Goal: Information Seeking & Learning: Learn about a topic

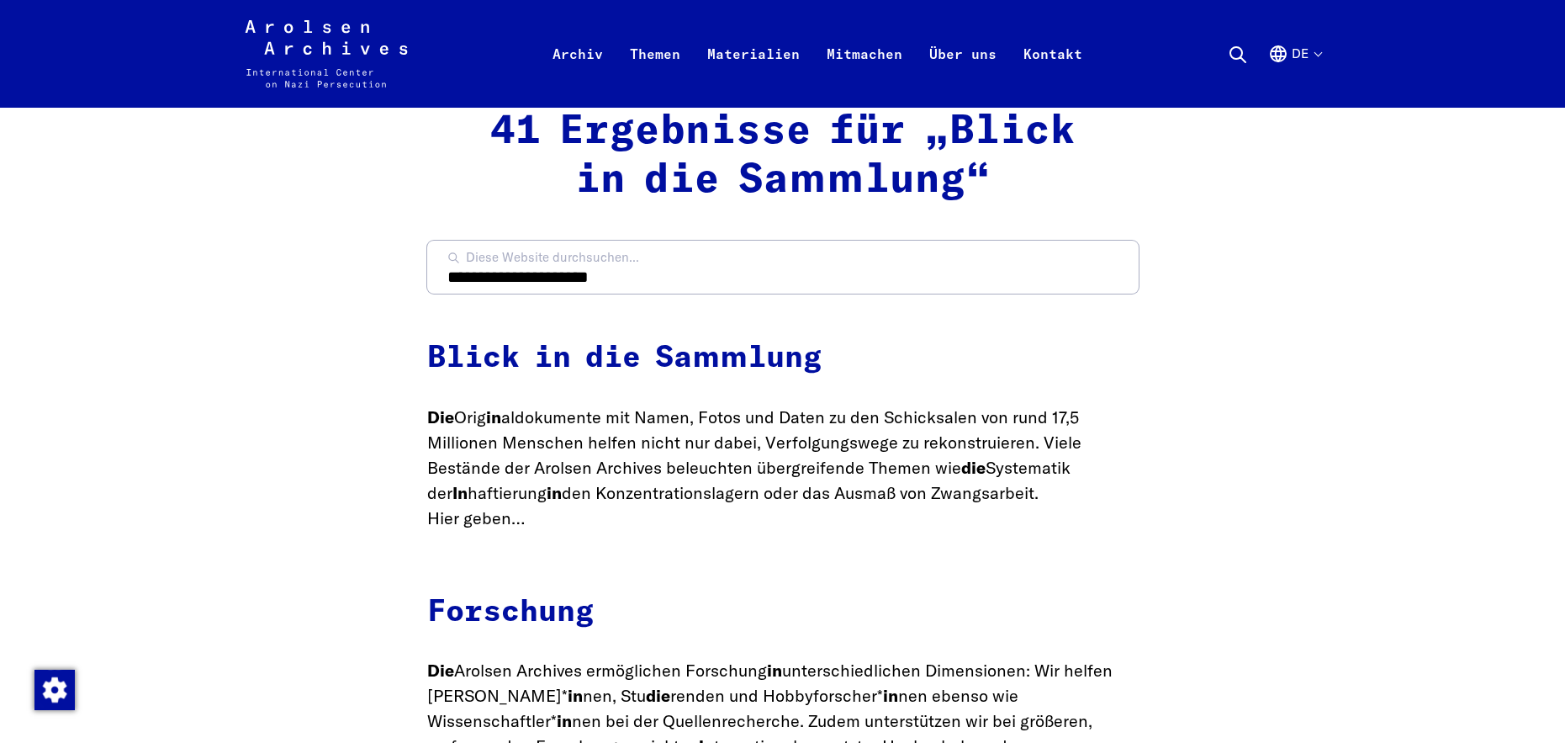
click at [1092, 496] on p "Die Orig in aldokumente mit Namen, Fotos und Daten zu den Schicksalen von rund …" at bounding box center [783, 468] width 712 height 126
click at [1108, 494] on p "Die Orig in aldokumente mit Namen, Fotos und Daten zu den Schicksalen von rund …" at bounding box center [783, 468] width 712 height 126
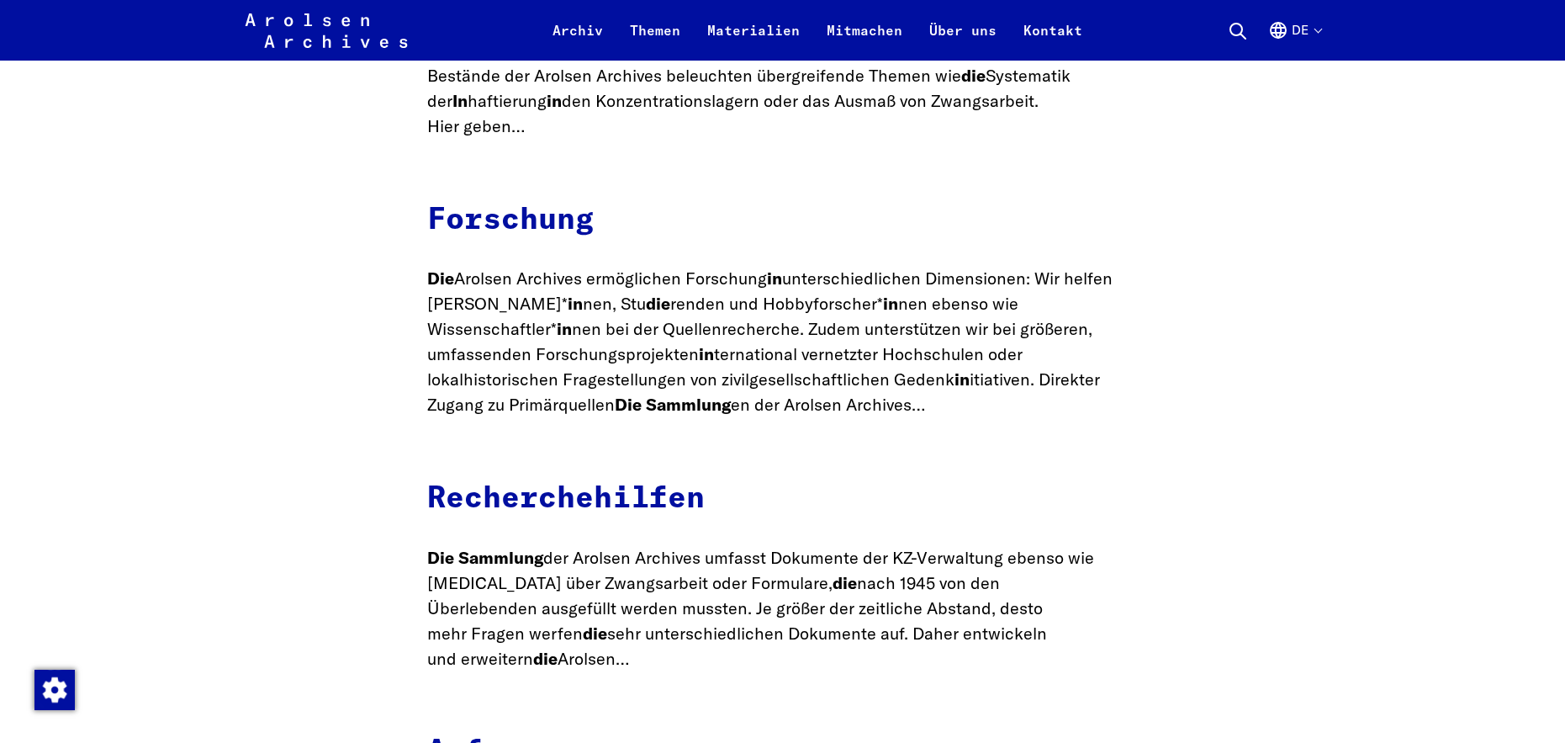
scroll to position [397, 0]
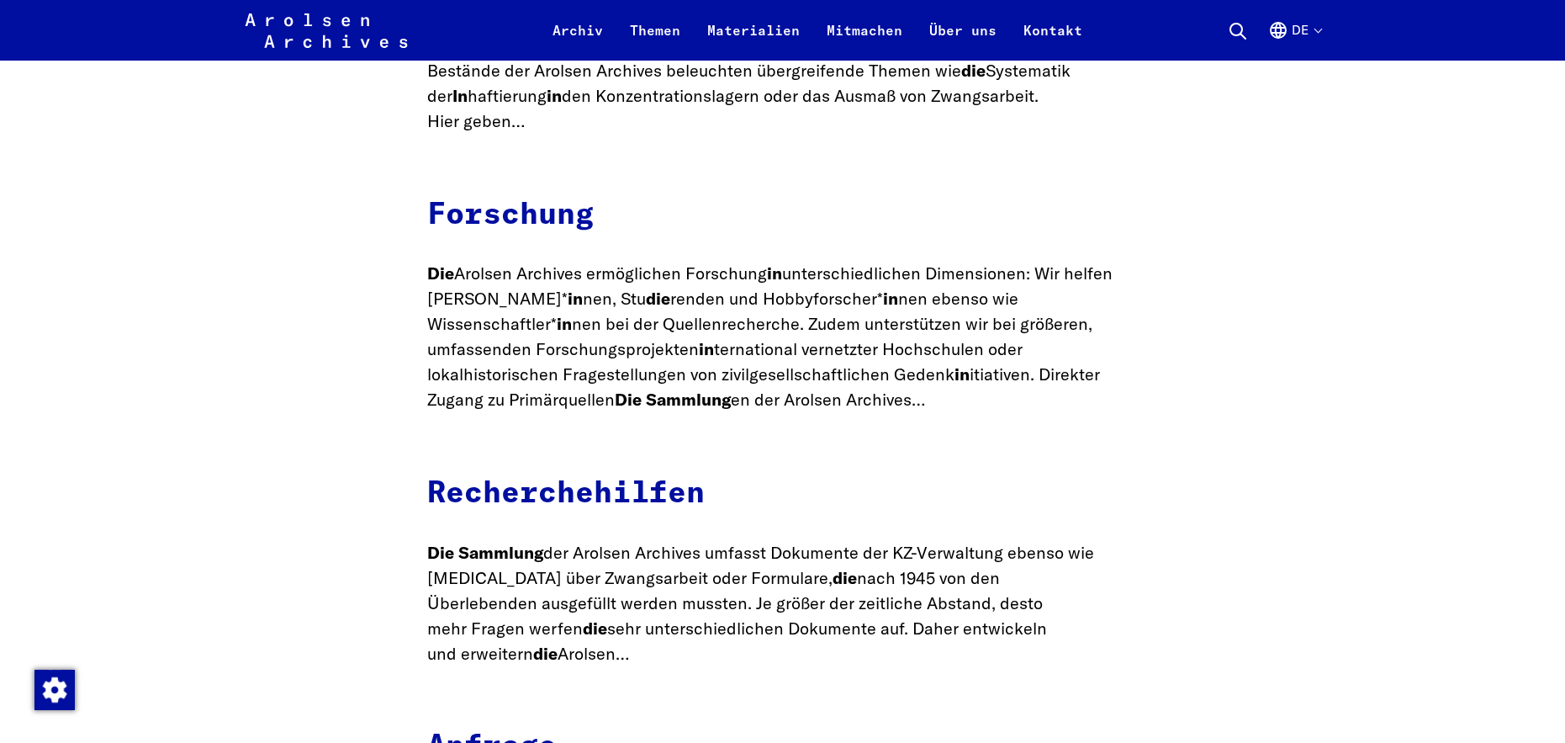
click at [839, 384] on p "Die Arolsen Archives ermöglichen Forschung in unterschiedlichen Dimensionen: Wi…" at bounding box center [783, 336] width 712 height 151
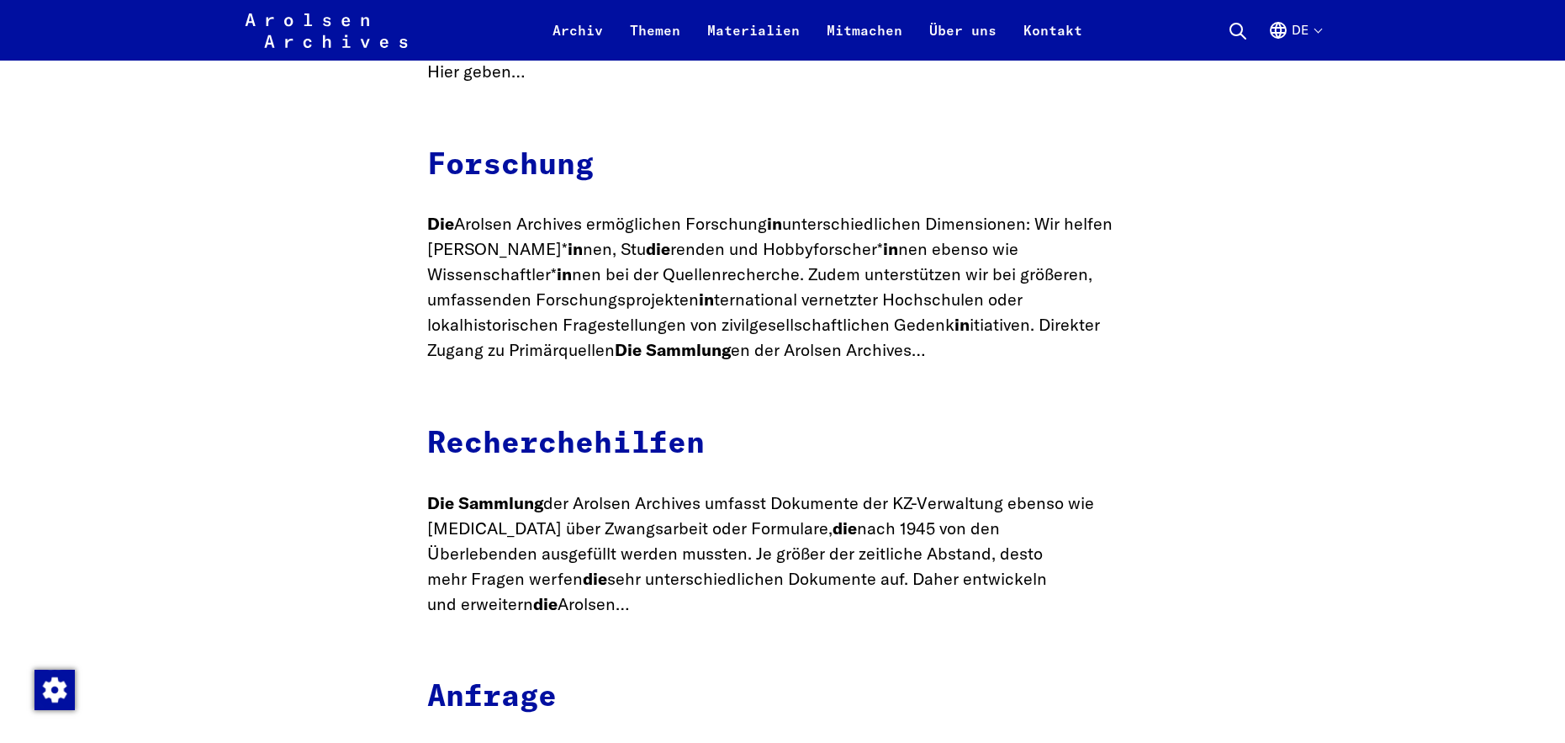
scroll to position [449, 0]
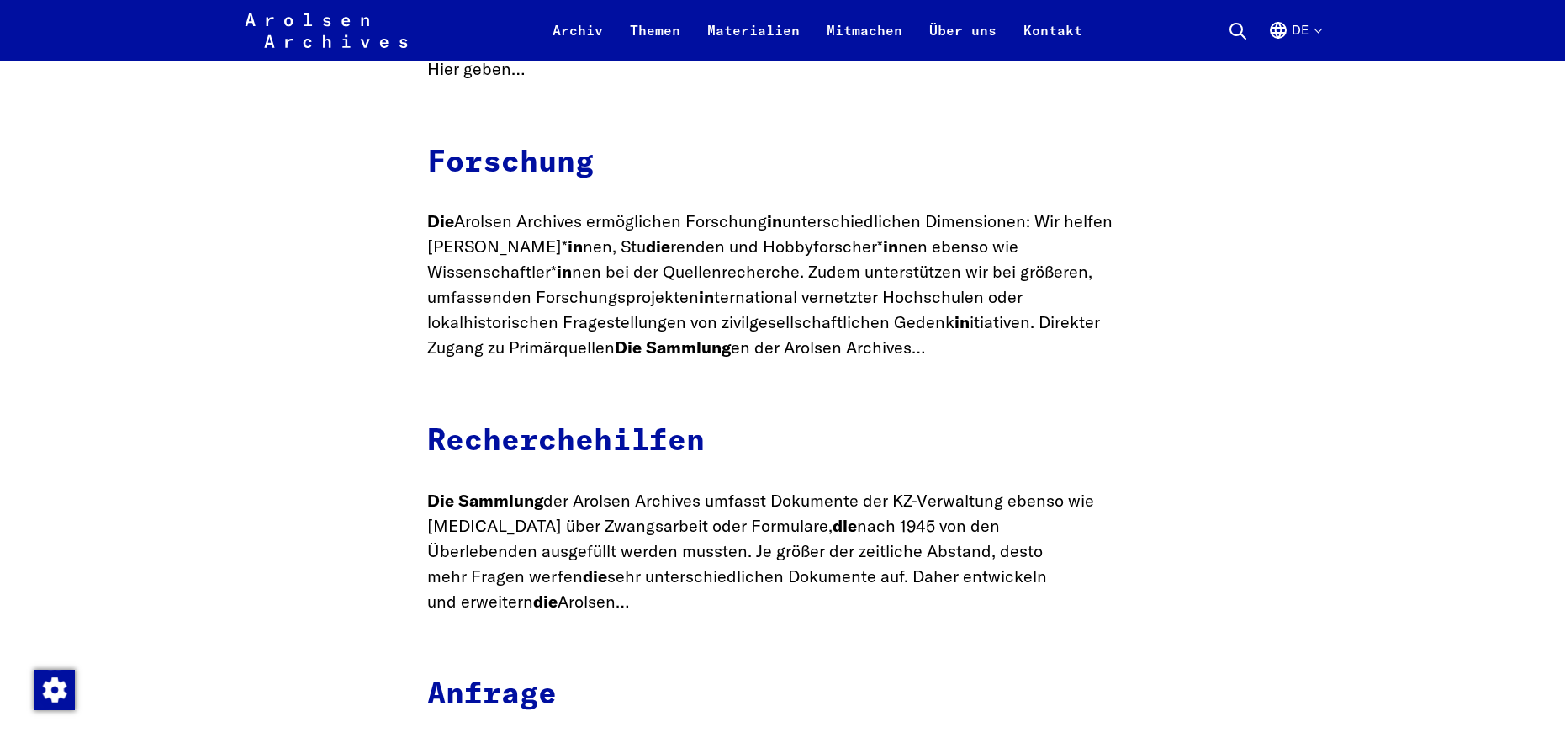
drag, startPoint x: 806, startPoint y: 324, endPoint x: 834, endPoint y: 322, distance: 28.6
click at [808, 323] on p "Die Arolsen Archives ermöglichen Forschung in unterschiedlichen Dimensionen: Wi…" at bounding box center [783, 284] width 712 height 151
drag, startPoint x: 840, startPoint y: 324, endPoint x: 864, endPoint y: 331, distance: 24.5
click at [840, 324] on p "Die Arolsen Archives ermöglichen Forschung in unterschiedlichen Dimensionen: Wi…" at bounding box center [783, 284] width 712 height 151
click at [869, 331] on p "Die Arolsen Archives ermöglichen Forschung in unterschiedlichen Dimensionen: Wi…" at bounding box center [783, 284] width 712 height 151
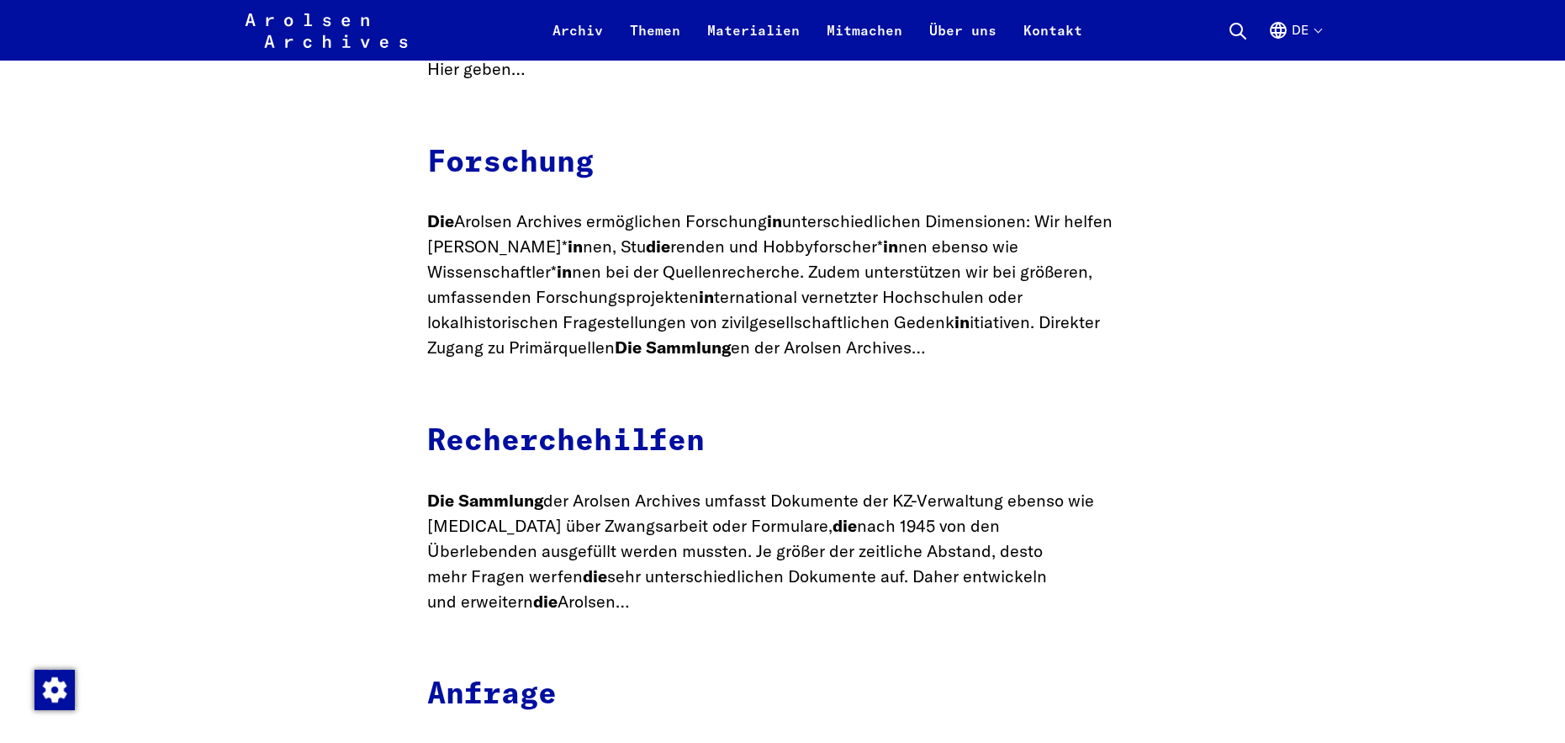
click at [845, 332] on p "Die Arolsen Archives ermöglichen Forschung in unterschiedlichen Dimensionen: Wi…" at bounding box center [783, 284] width 712 height 151
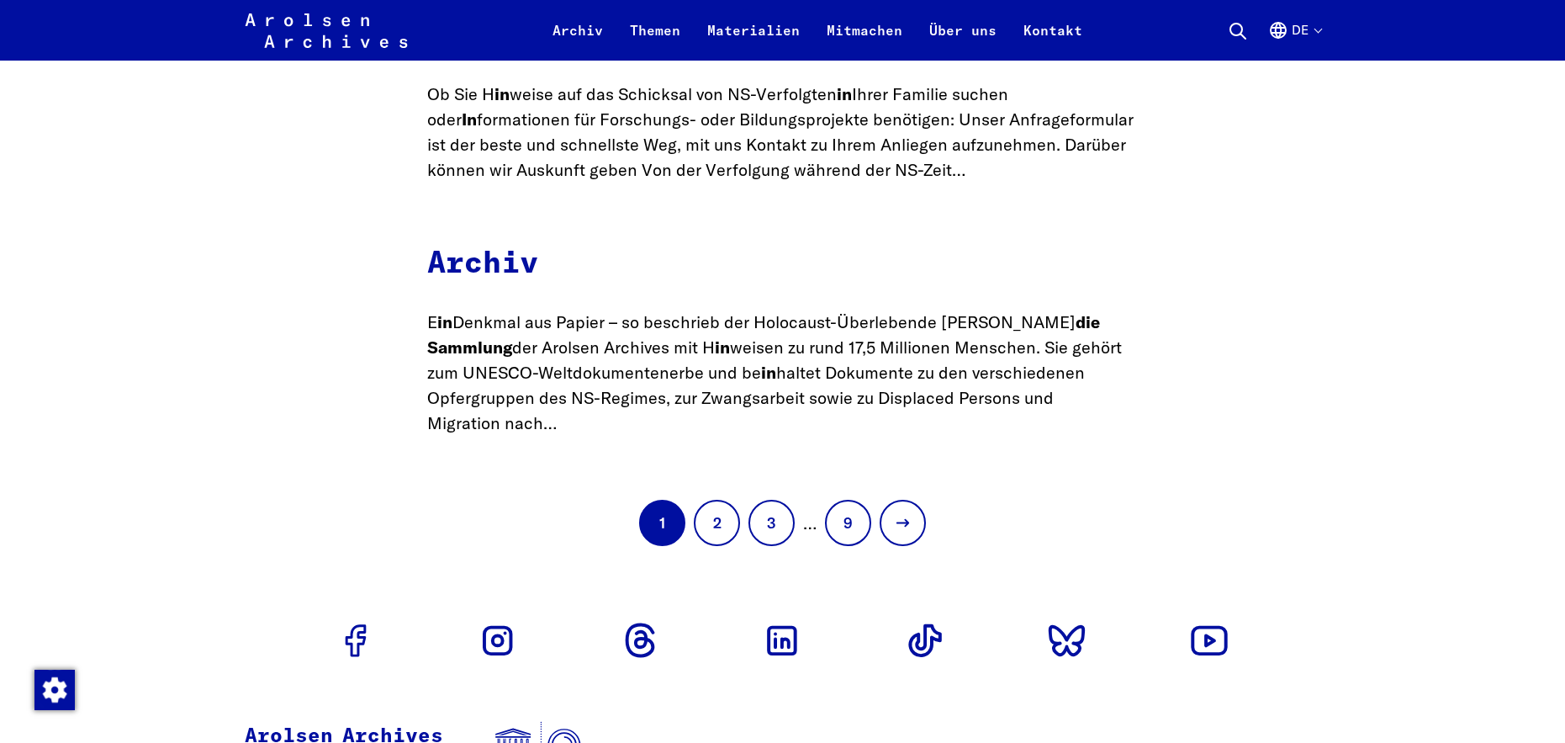
scroll to position [1111, 0]
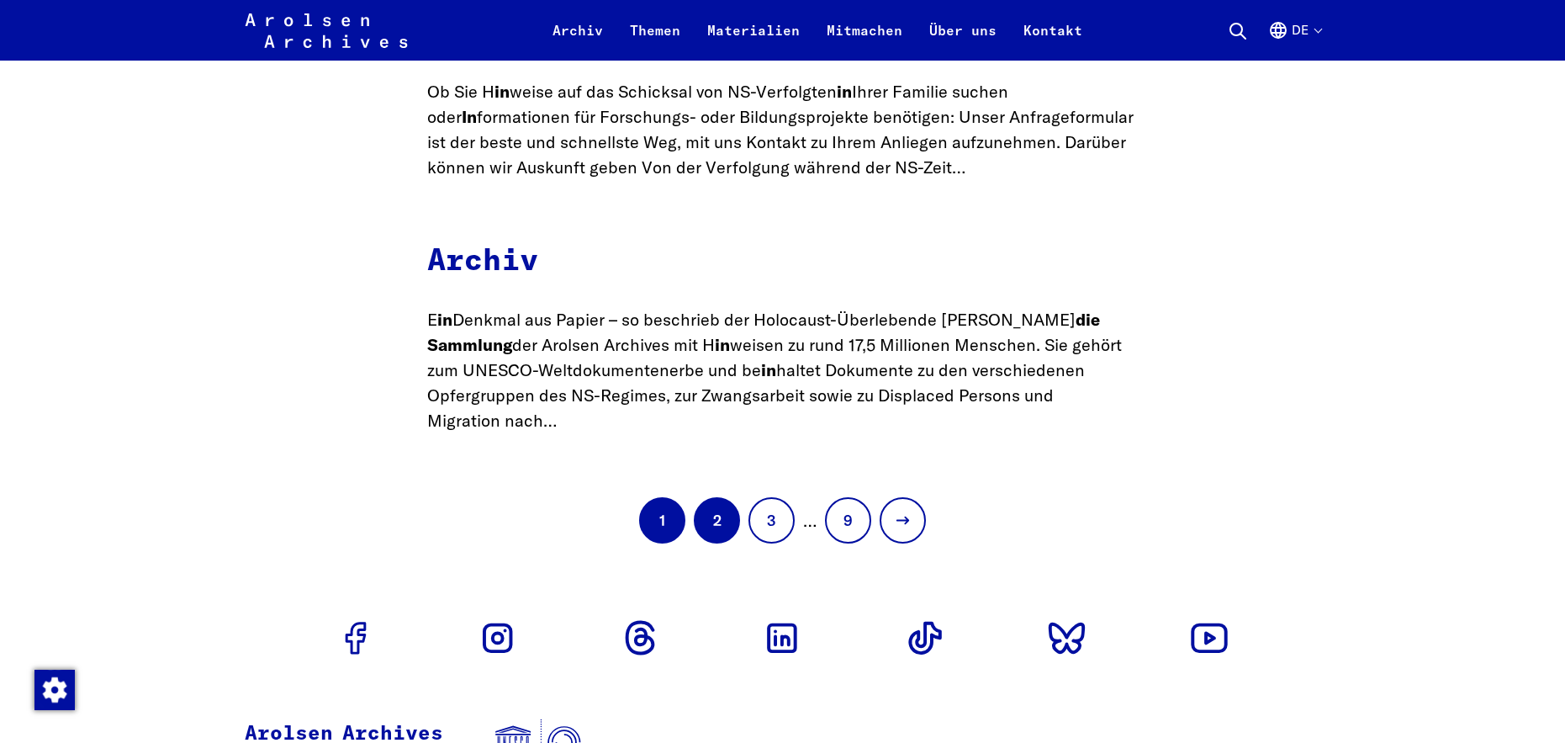
click at [716, 497] on link "2" at bounding box center [717, 520] width 46 height 46
